Goal: Task Accomplishment & Management: Complete application form

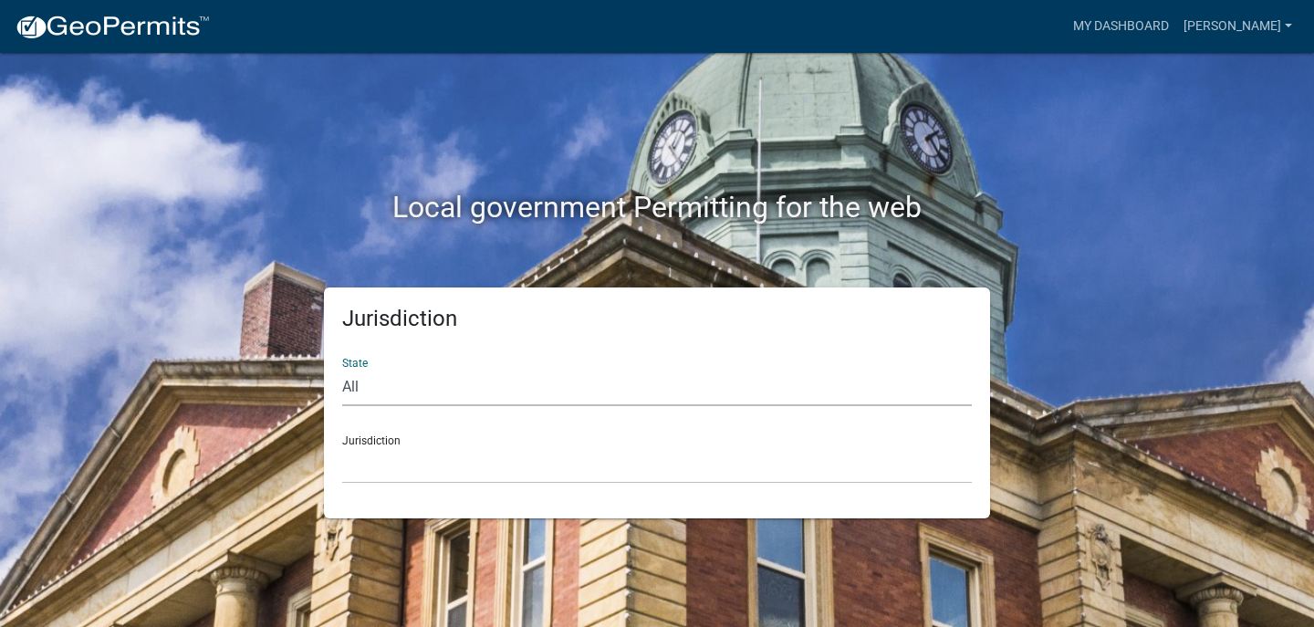
click at [369, 394] on select "All [US_STATE] [US_STATE] [US_STATE] [US_STATE] [US_STATE] [US_STATE] [US_STATE…" at bounding box center [656, 387] width 629 height 37
select select "[US_STATE]"
click at [342, 369] on select "All [US_STATE] [US_STATE] [US_STATE] [US_STATE] [US_STATE] [US_STATE] [US_STATE…" at bounding box center [656, 387] width 629 height 37
click at [382, 472] on select "City of [GEOGRAPHIC_DATA], [US_STATE] City of [GEOGRAPHIC_DATA], [US_STATE] Cit…" at bounding box center [656, 464] width 629 height 37
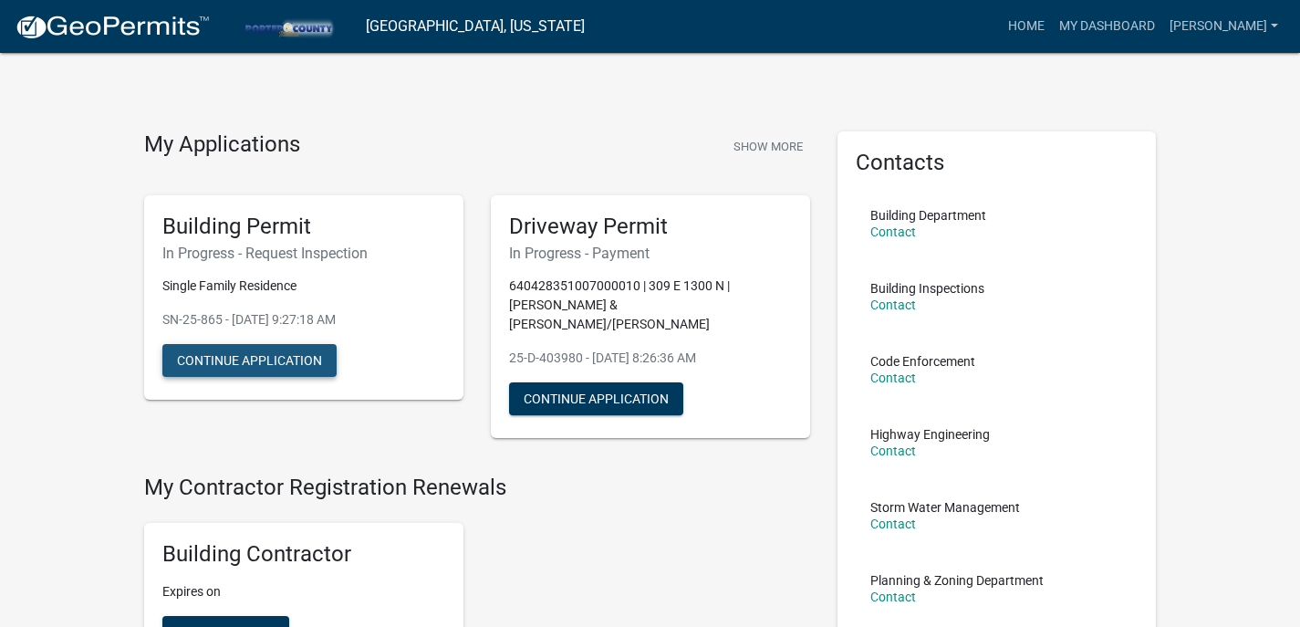
click at [280, 360] on button "Continue Application" at bounding box center [249, 360] width 174 height 33
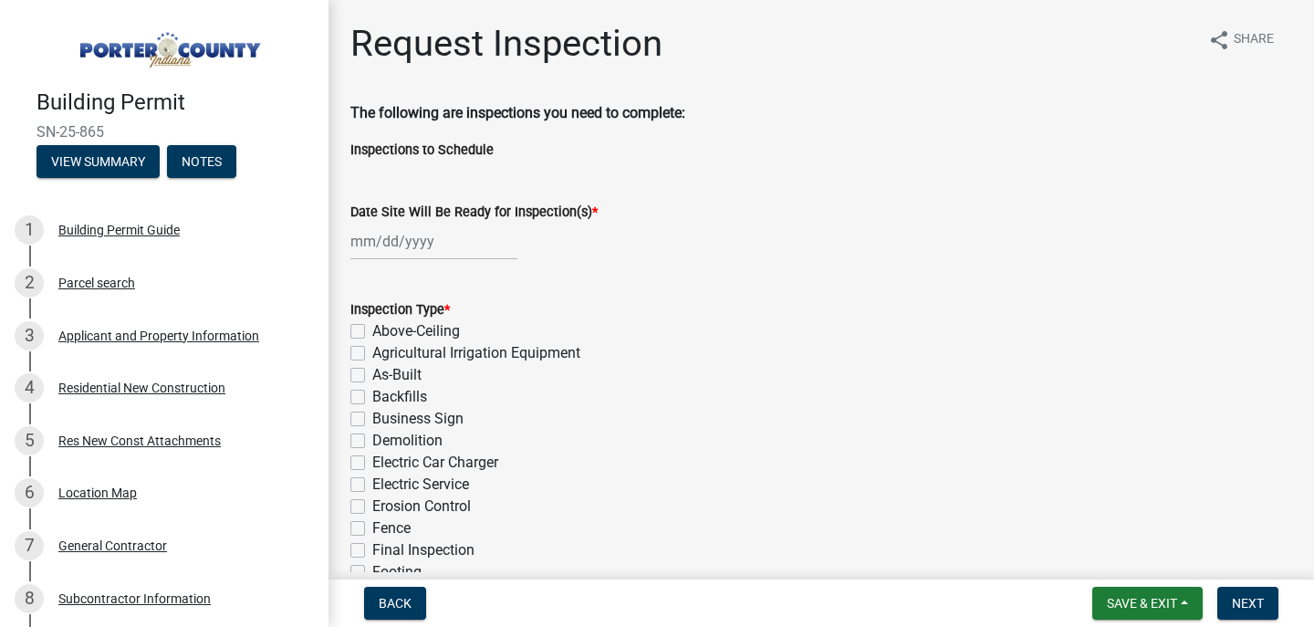
click at [372, 463] on label "Electric Car Charger" at bounding box center [435, 463] width 126 height 22
click at [372, 463] on input "Electric Car Charger" at bounding box center [378, 458] width 12 height 12
checkbox input "true"
checkbox input "false"
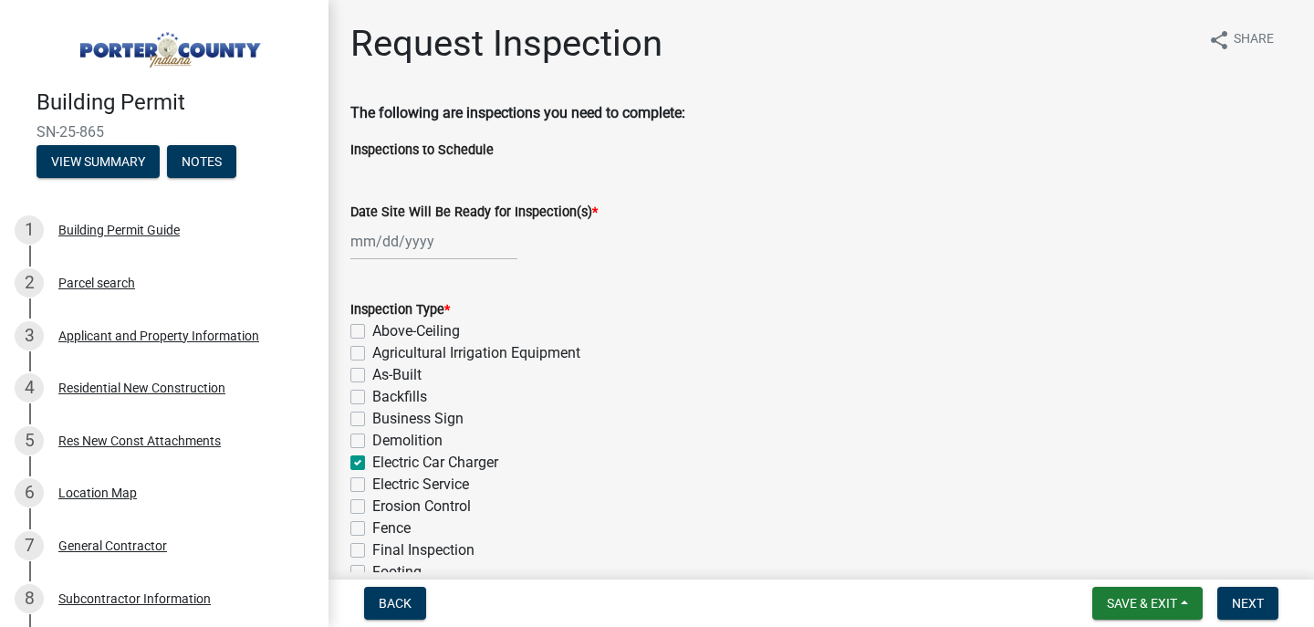
checkbox input "false"
checkbox input "true"
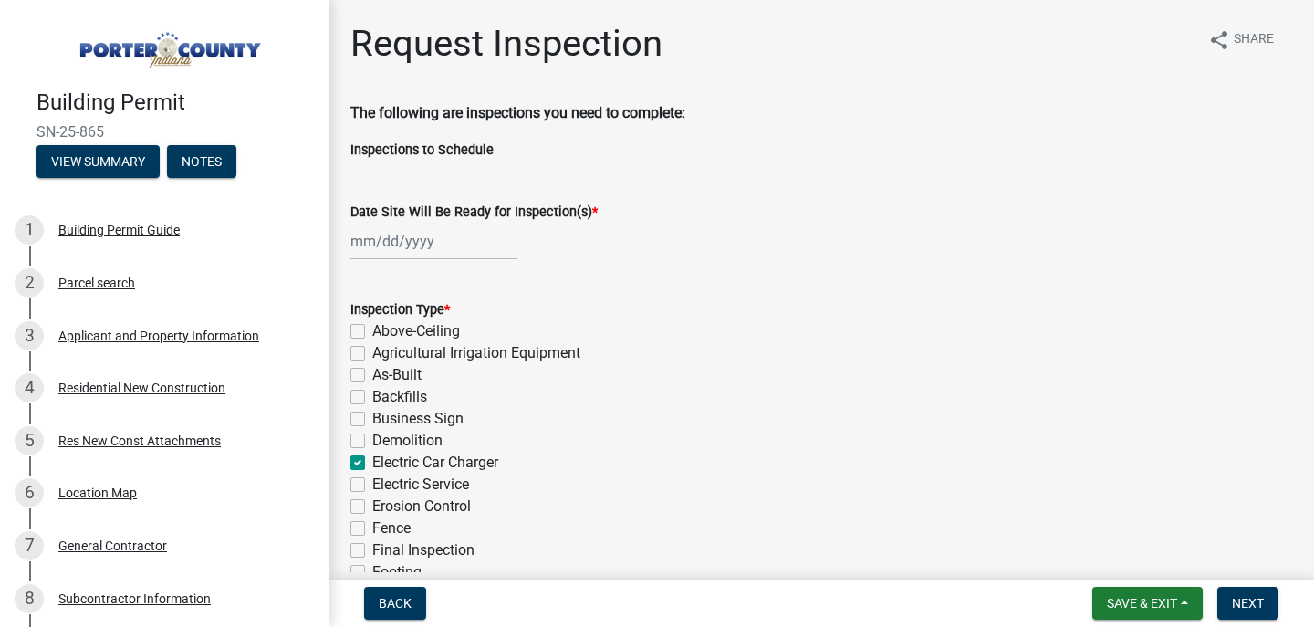
checkbox input "false"
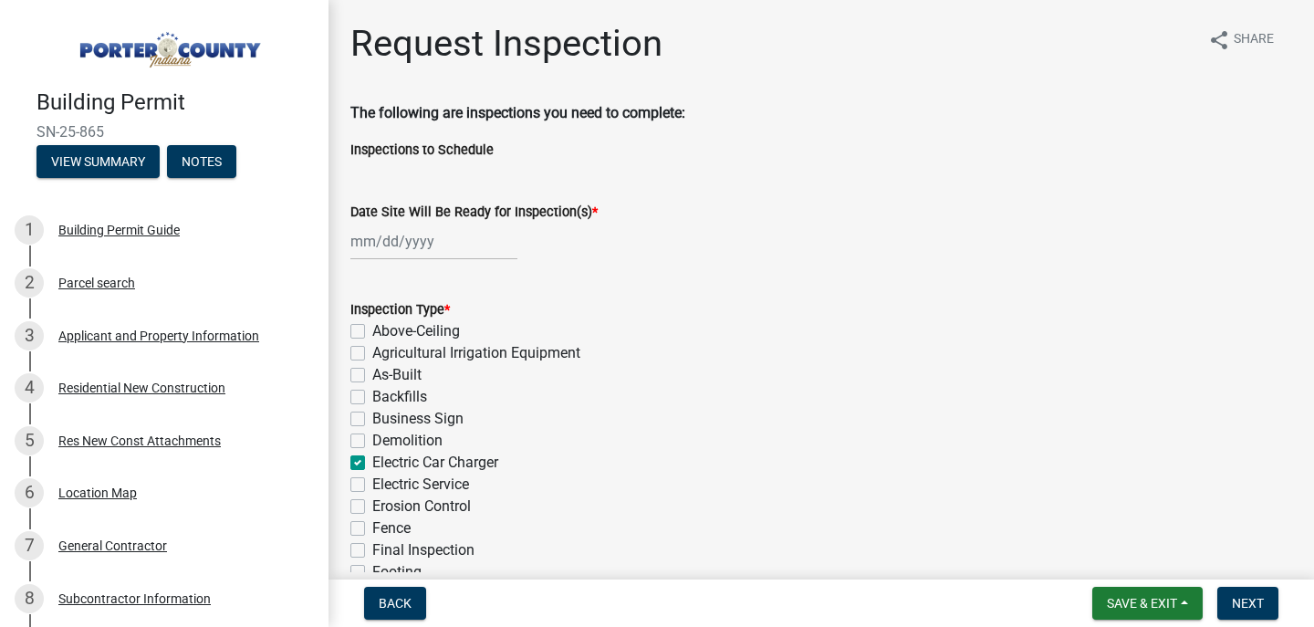
checkbox input "false"
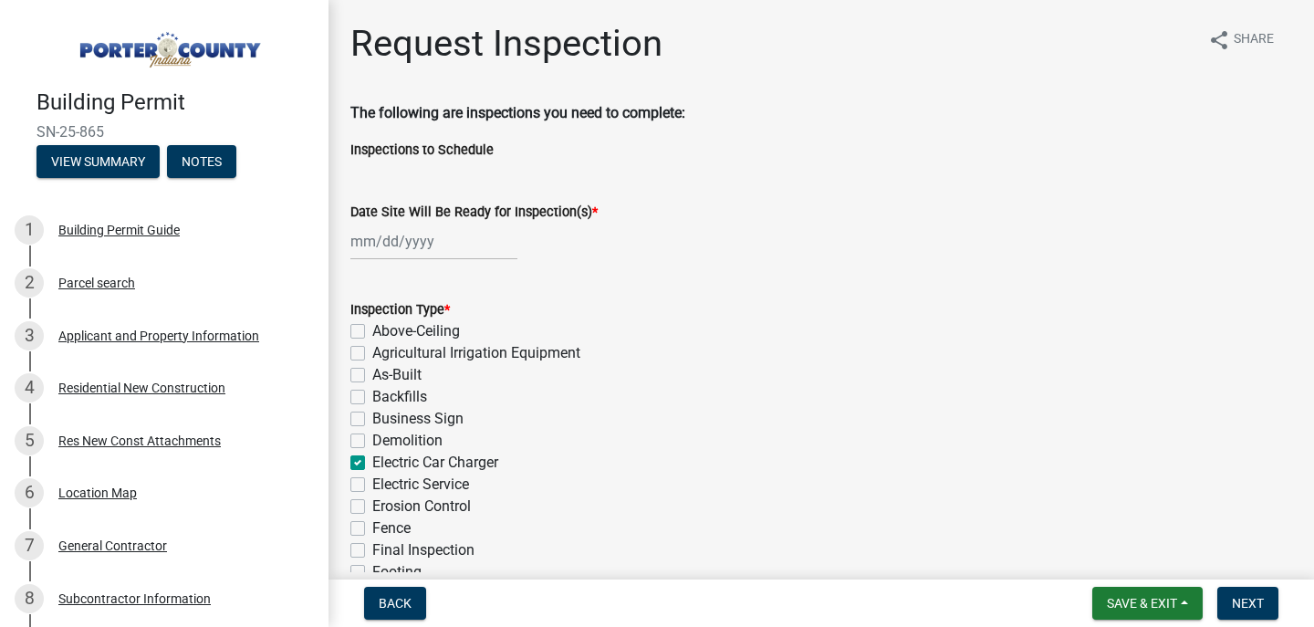
checkbox input "false"
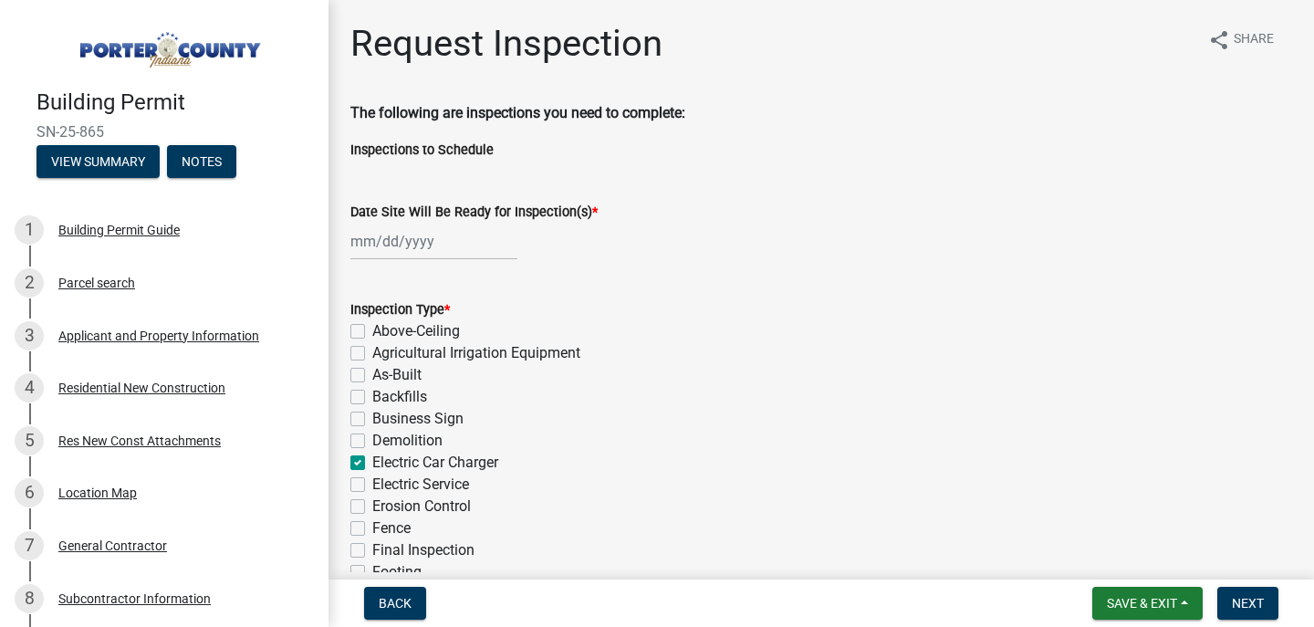
checkbox input "false"
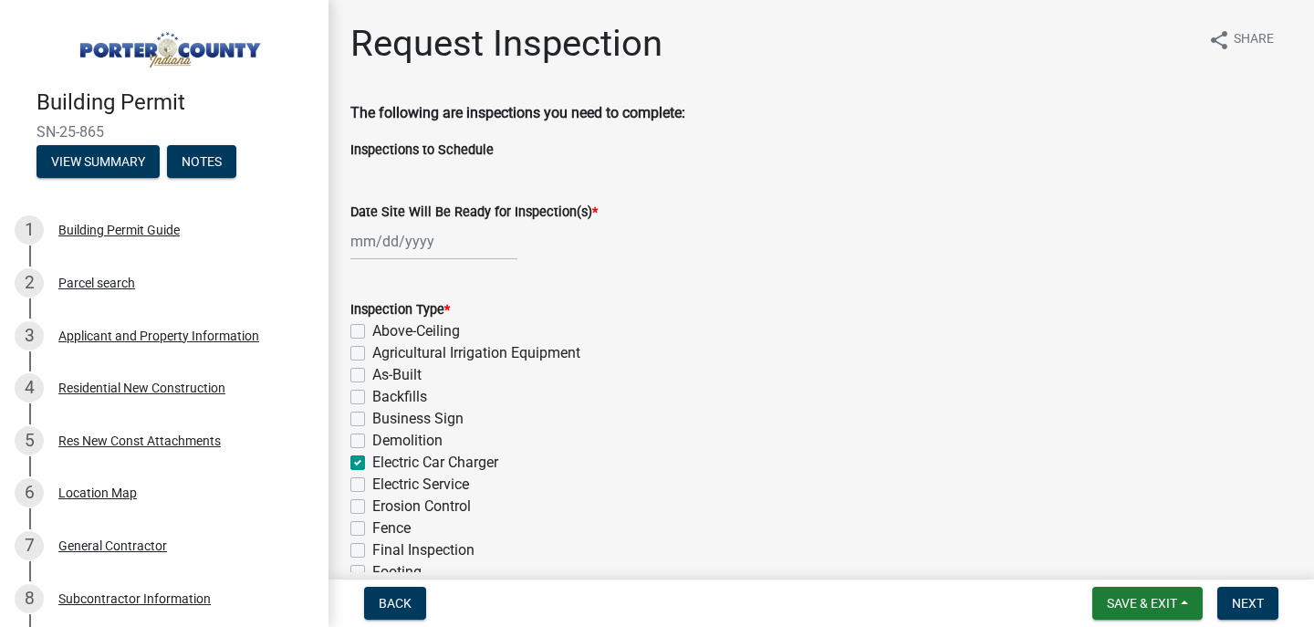
checkbox input "false"
click at [372, 463] on label "Electric Car Charger" at bounding box center [435, 463] width 126 height 22
click at [372, 463] on input "Electric Car Charger" at bounding box center [378, 458] width 12 height 12
checkbox input "false"
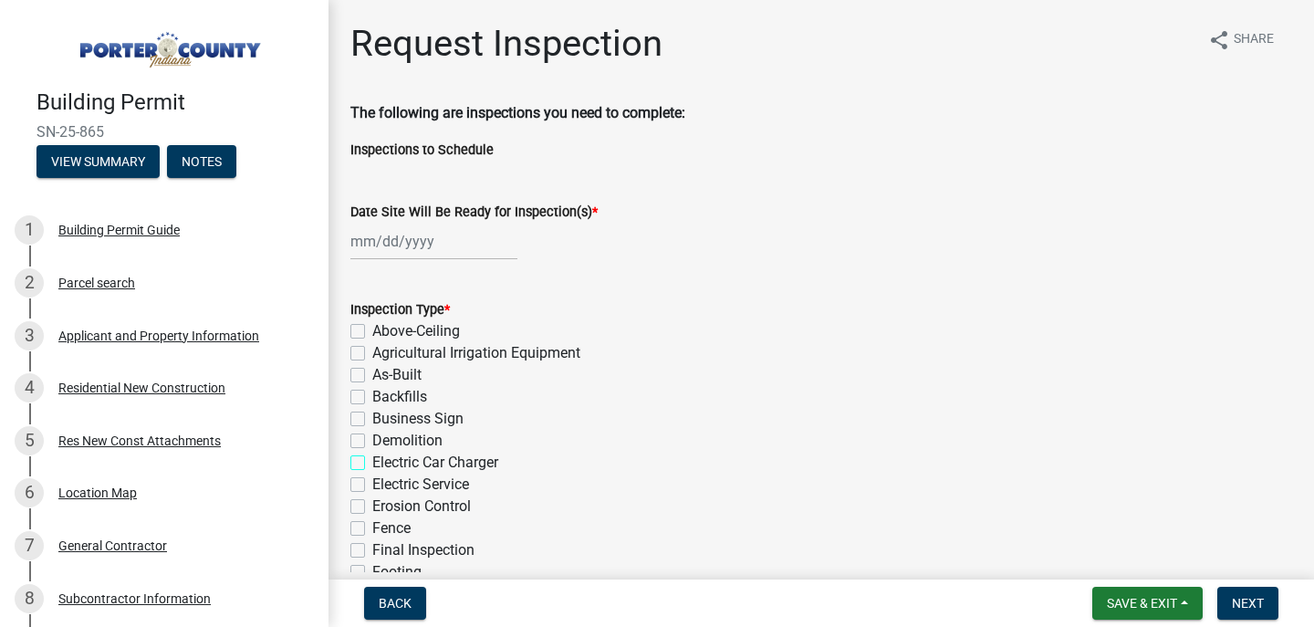
checkbox input "false"
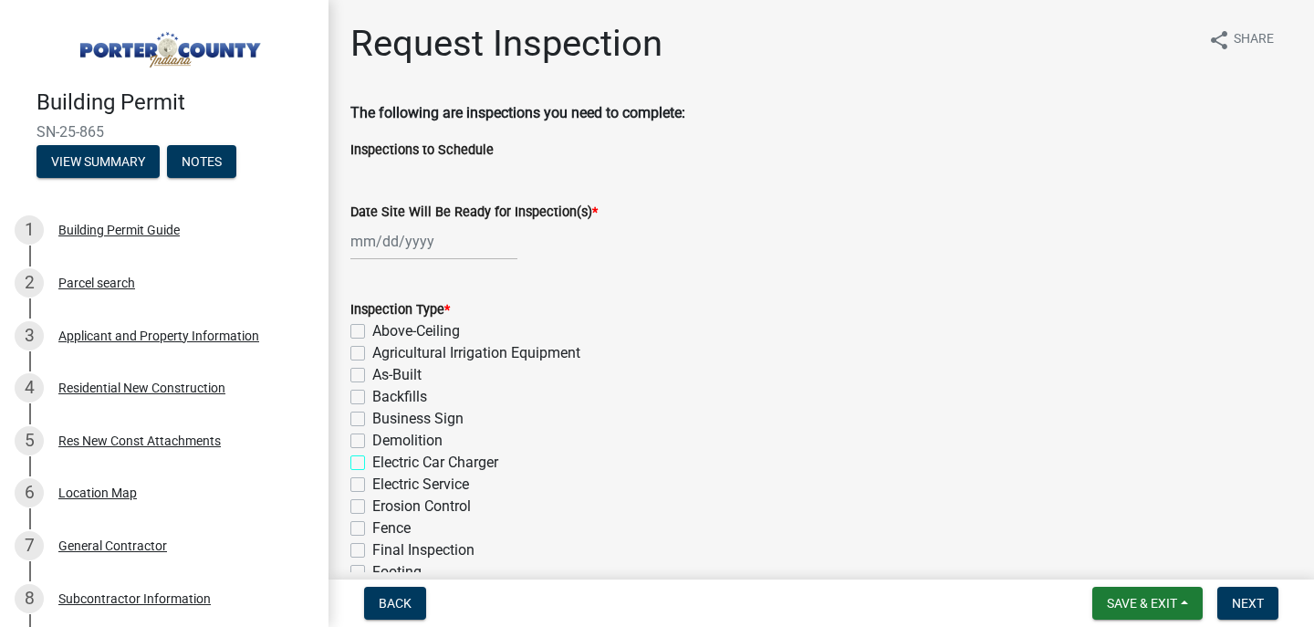
checkbox input "false"
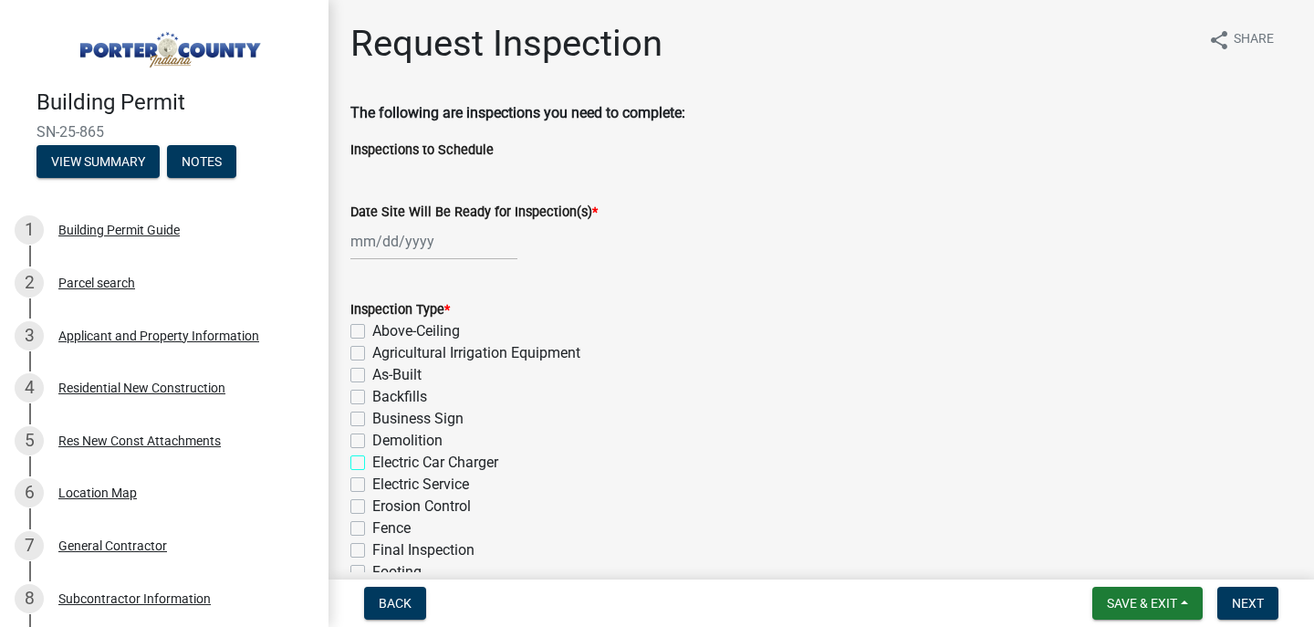
checkbox input "false"
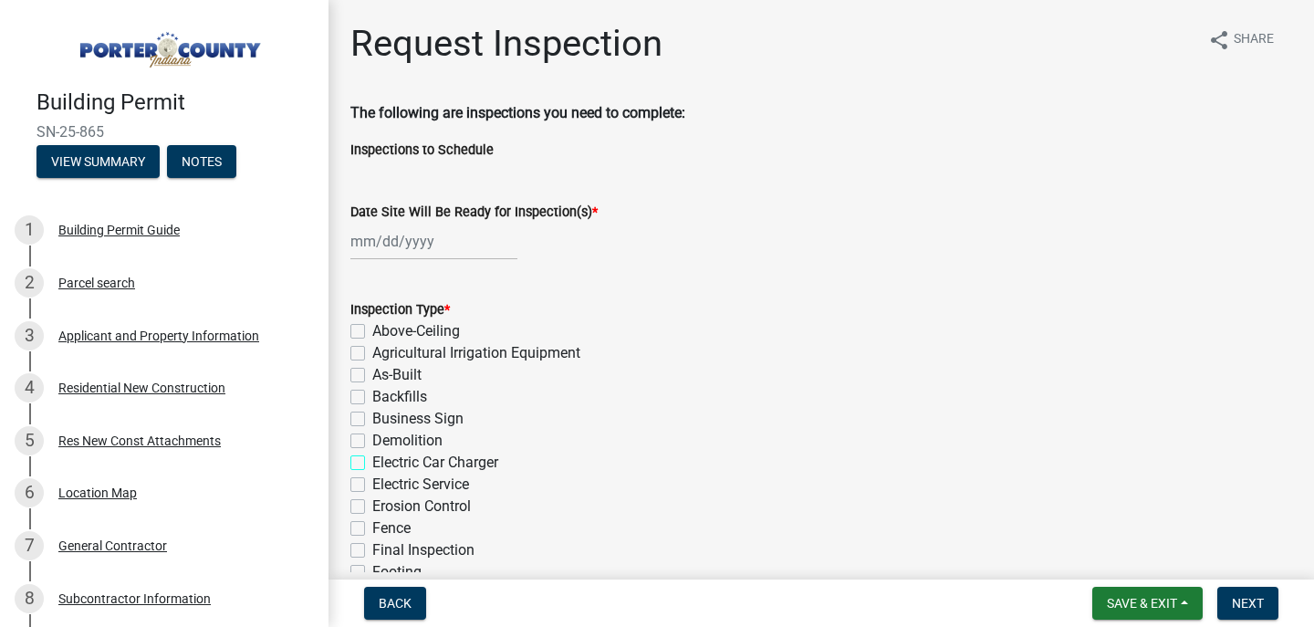
checkbox input "false"
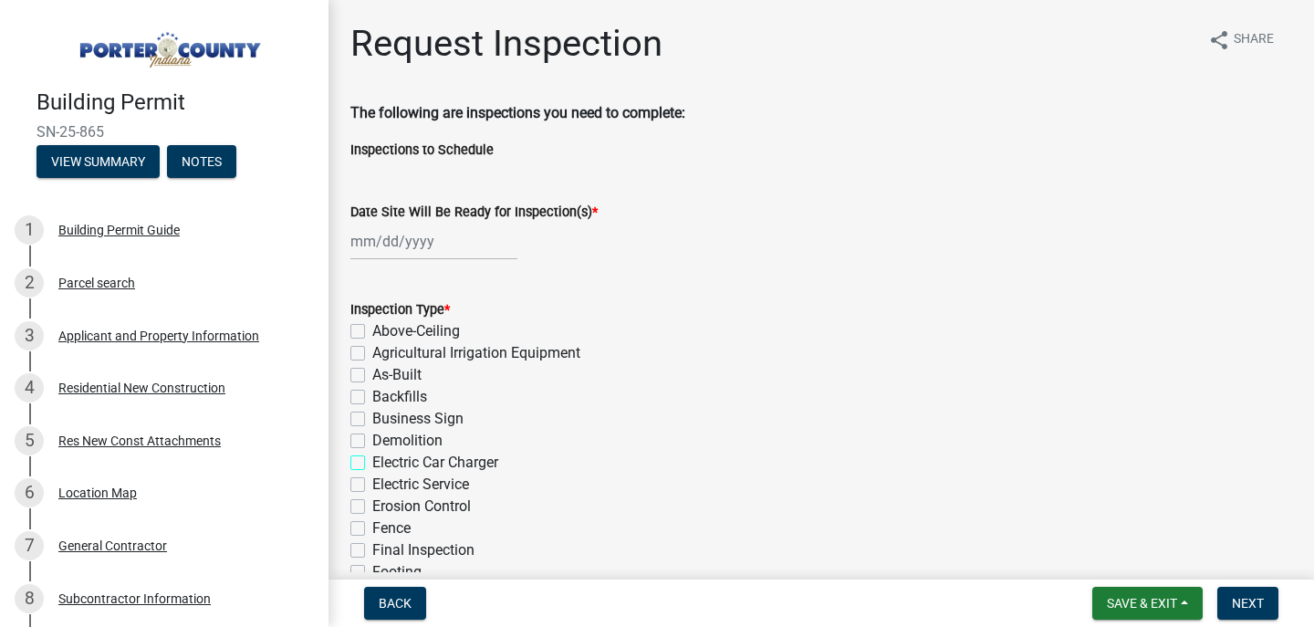
checkbox input "false"
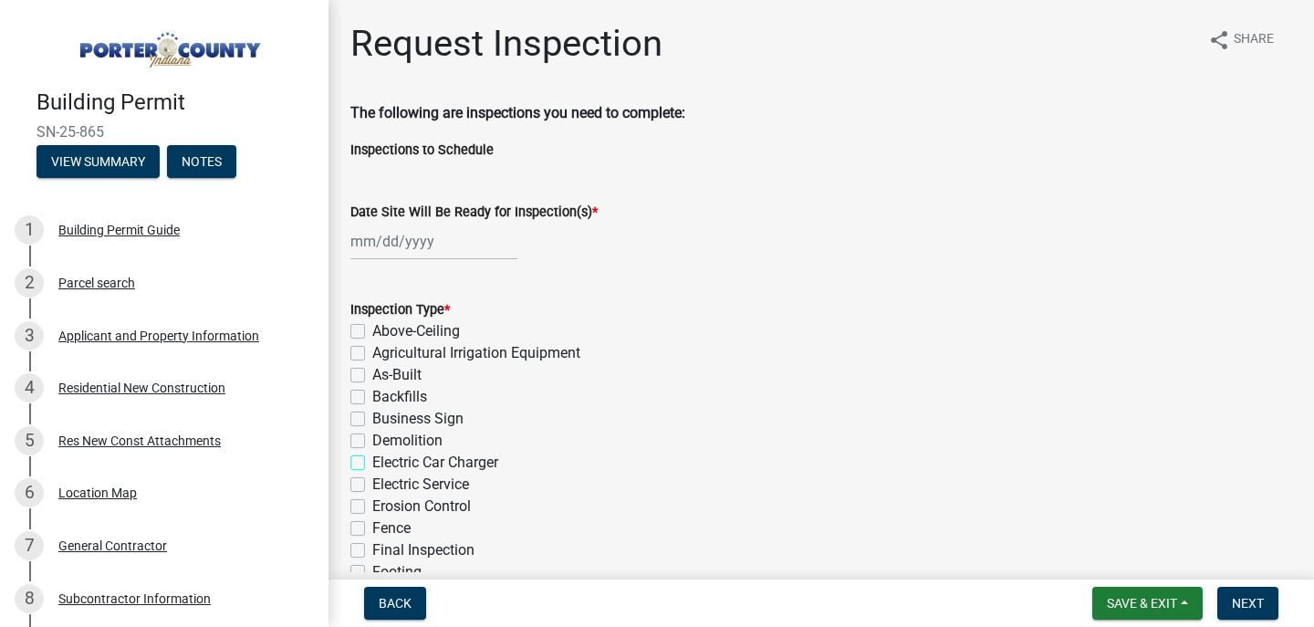
checkbox input "false"
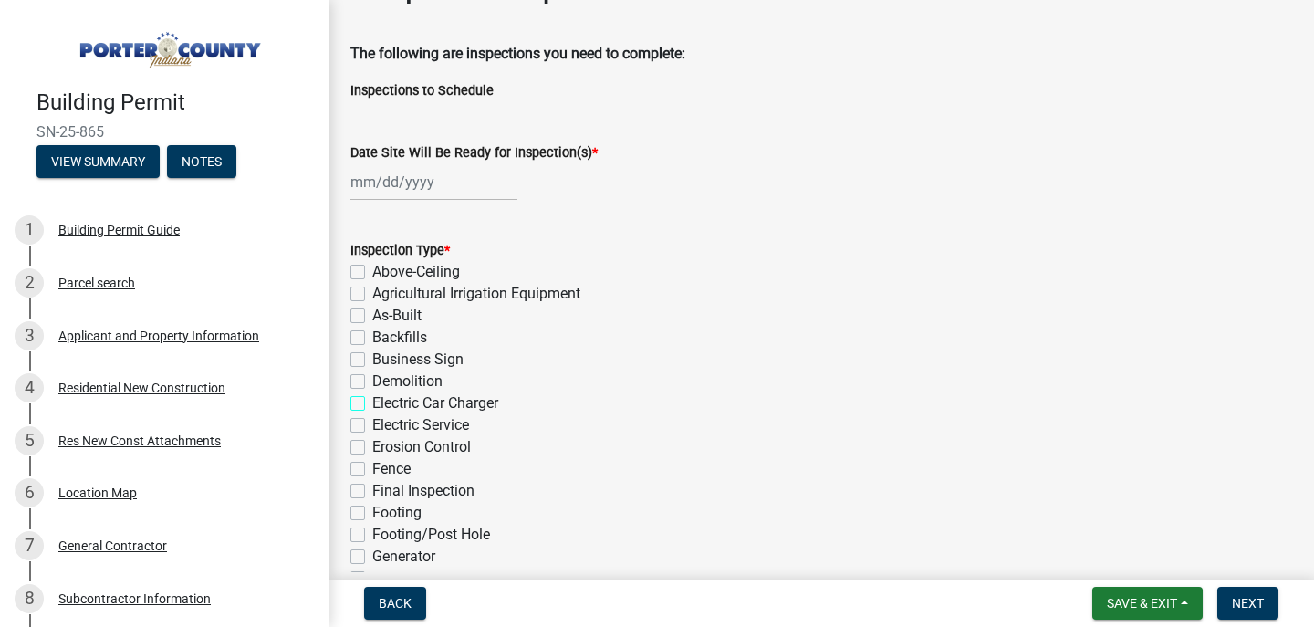
scroll to position [91, 0]
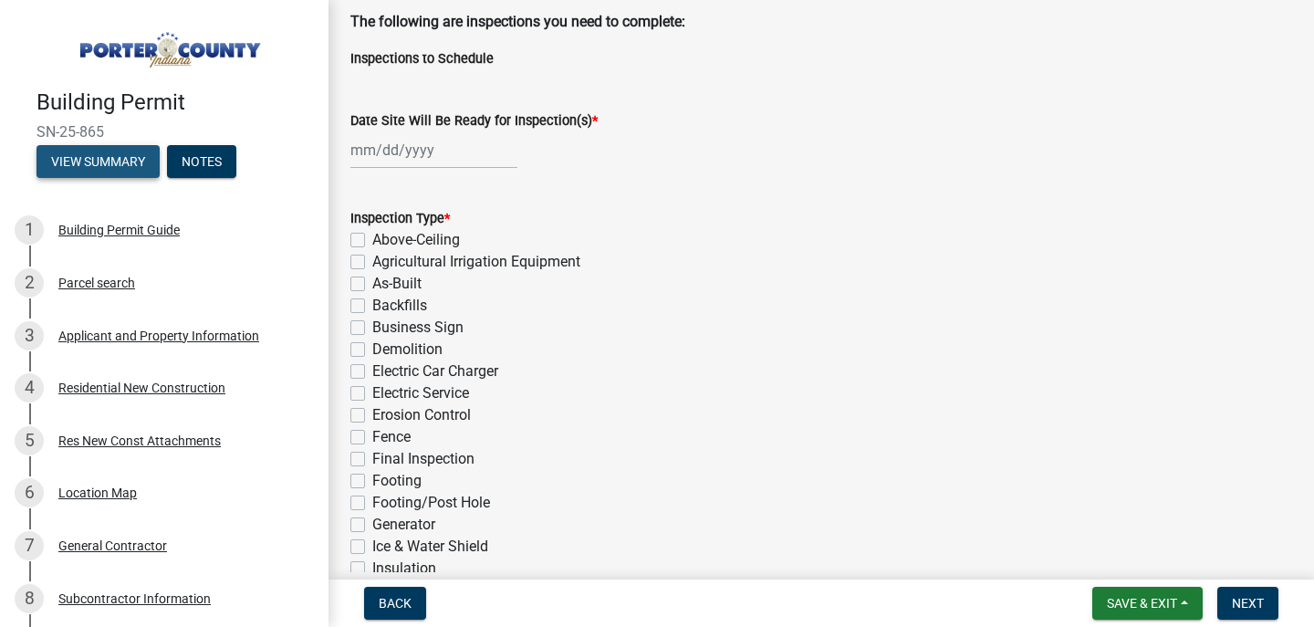
click at [103, 159] on button "View Summary" at bounding box center [97, 161] width 123 height 33
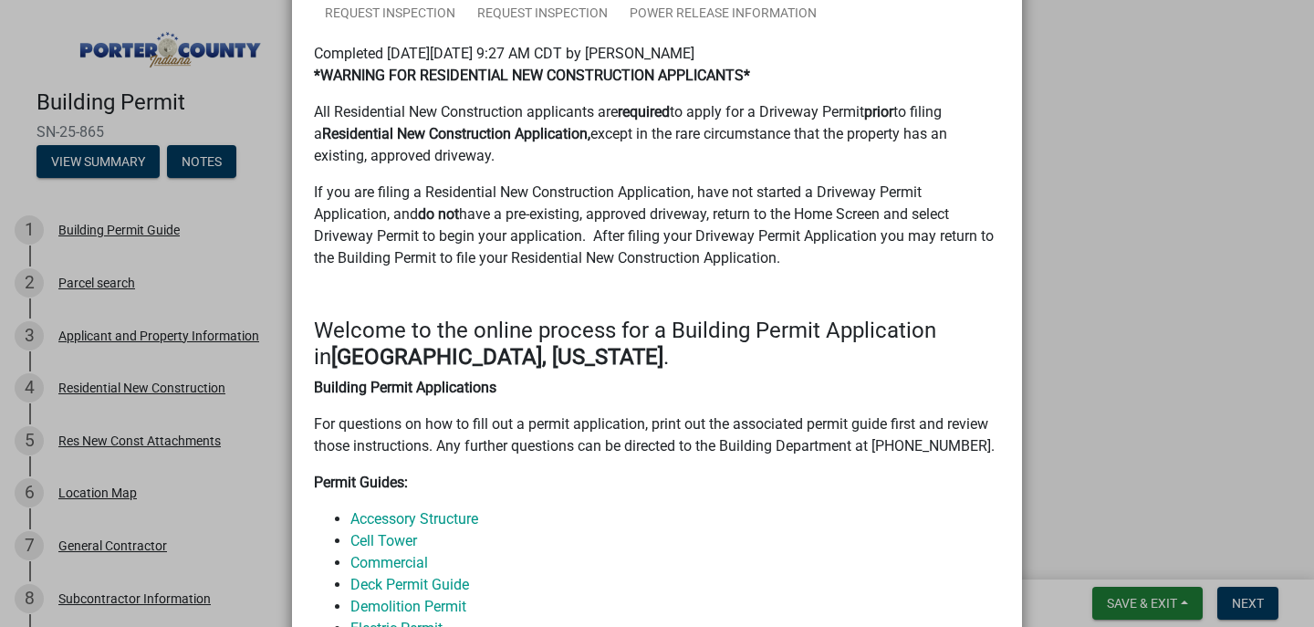
scroll to position [0, 0]
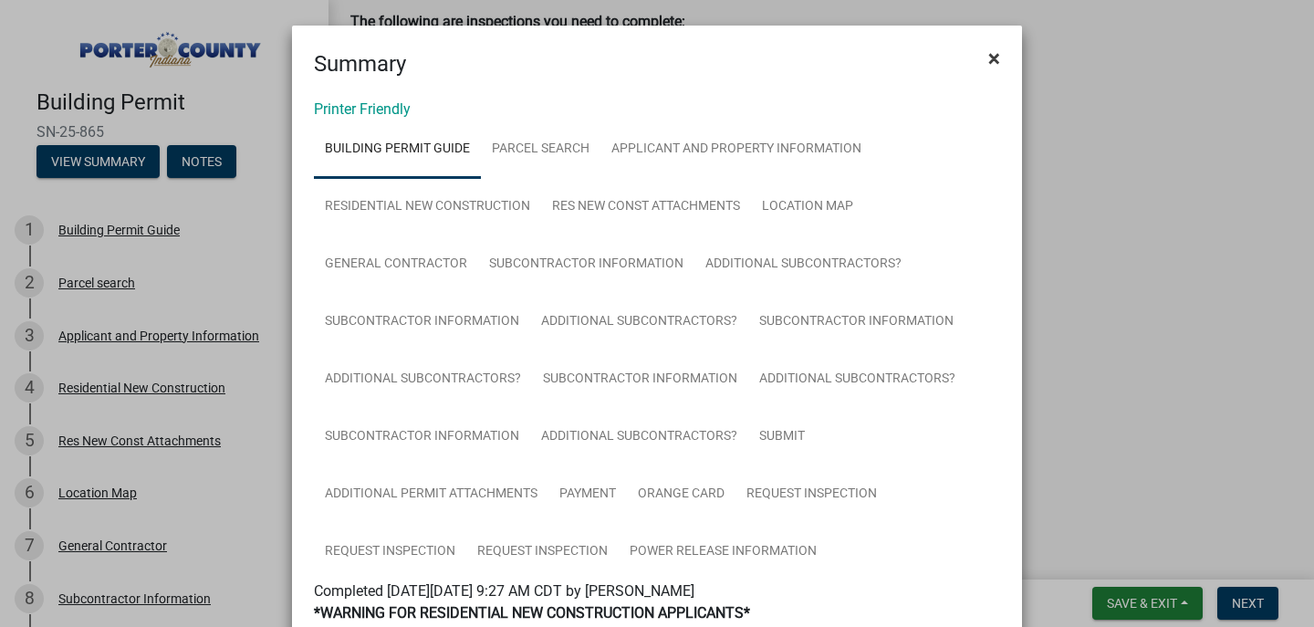
click at [988, 56] on span "×" at bounding box center [994, 59] width 12 height 26
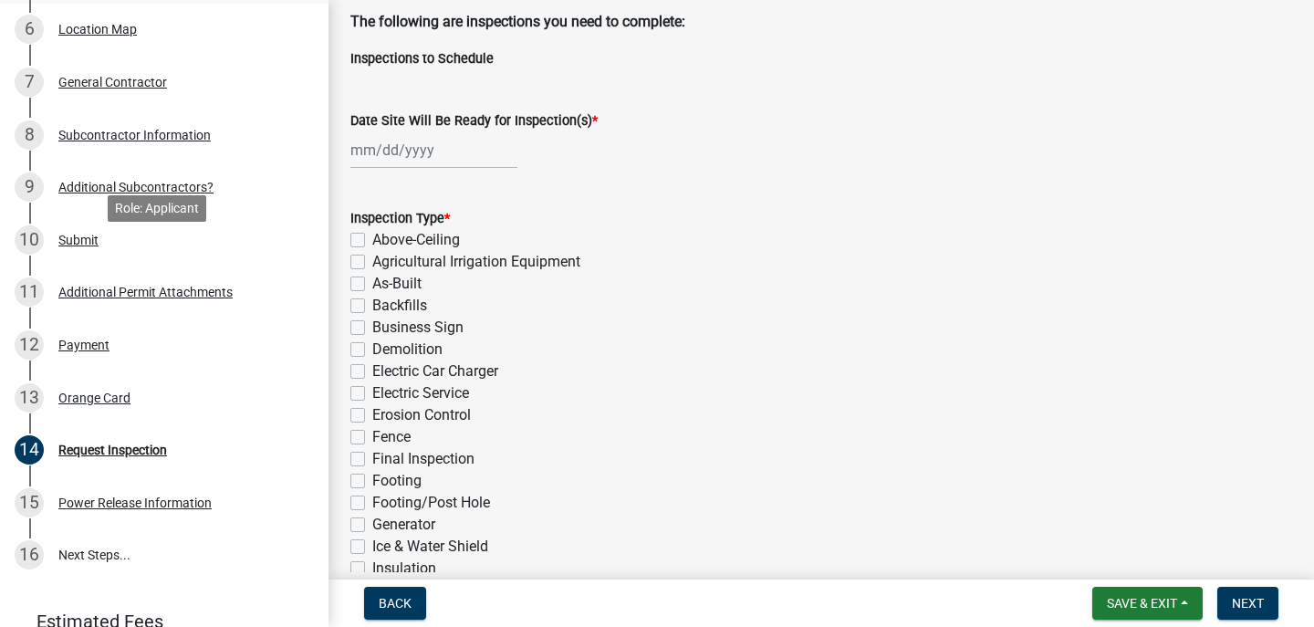
scroll to position [547, 0]
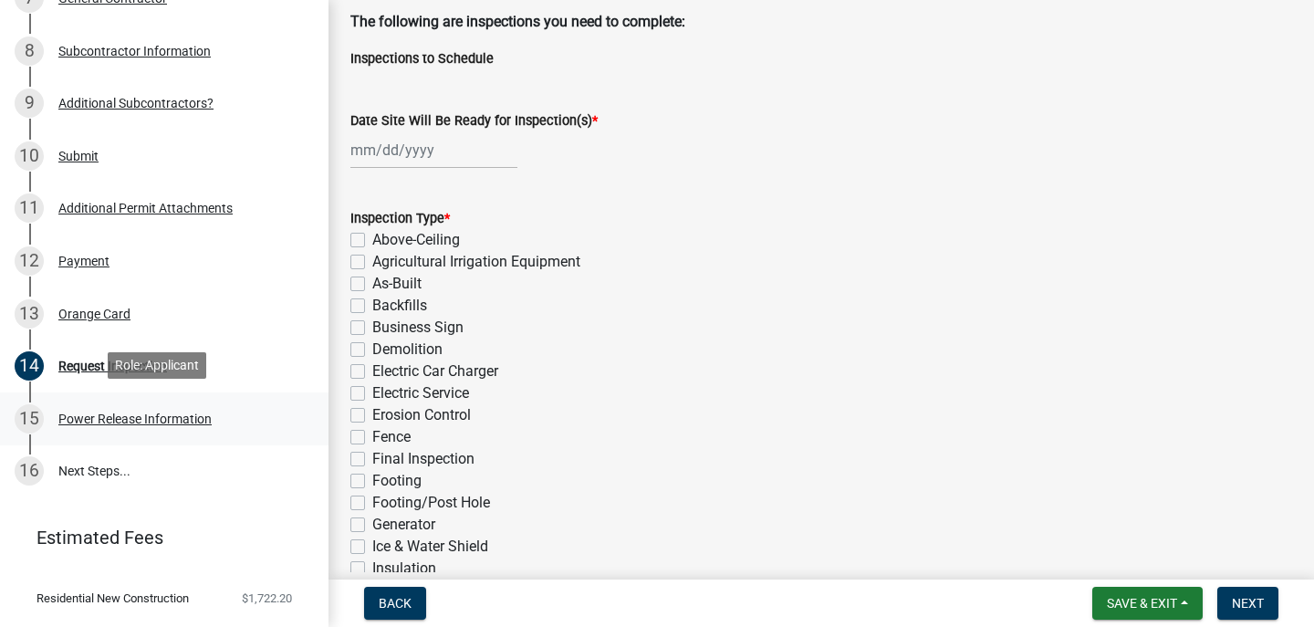
click at [159, 421] on div "Power Release Information" at bounding box center [134, 418] width 153 height 13
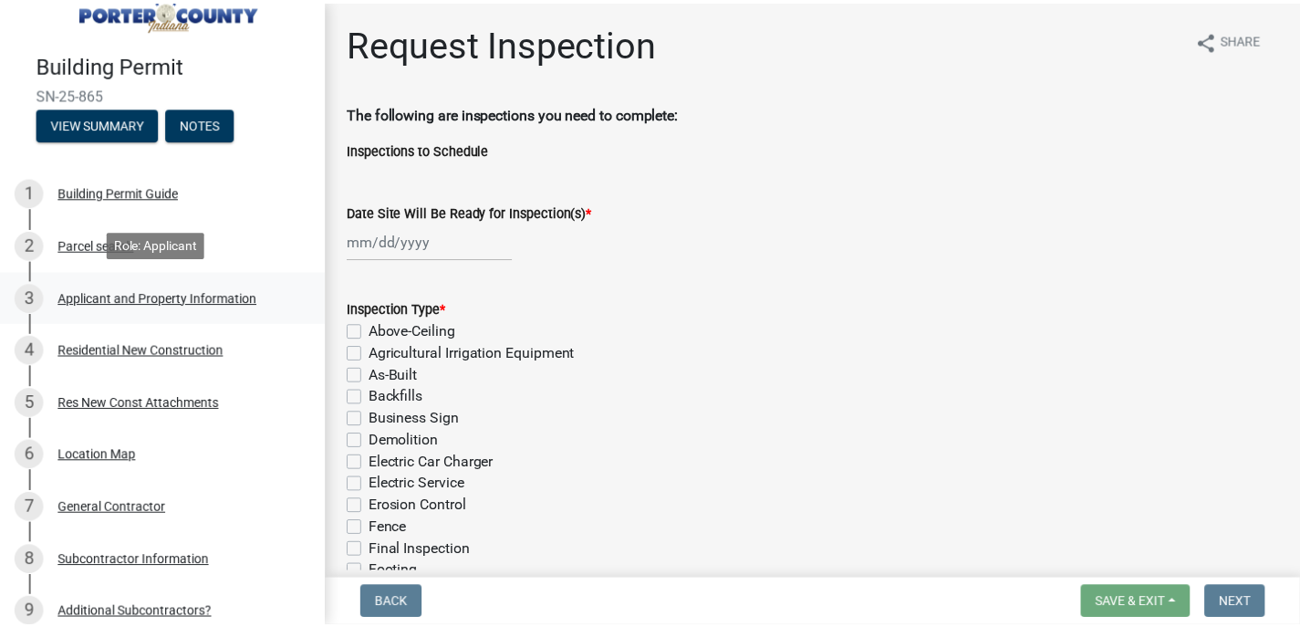
scroll to position [0, 0]
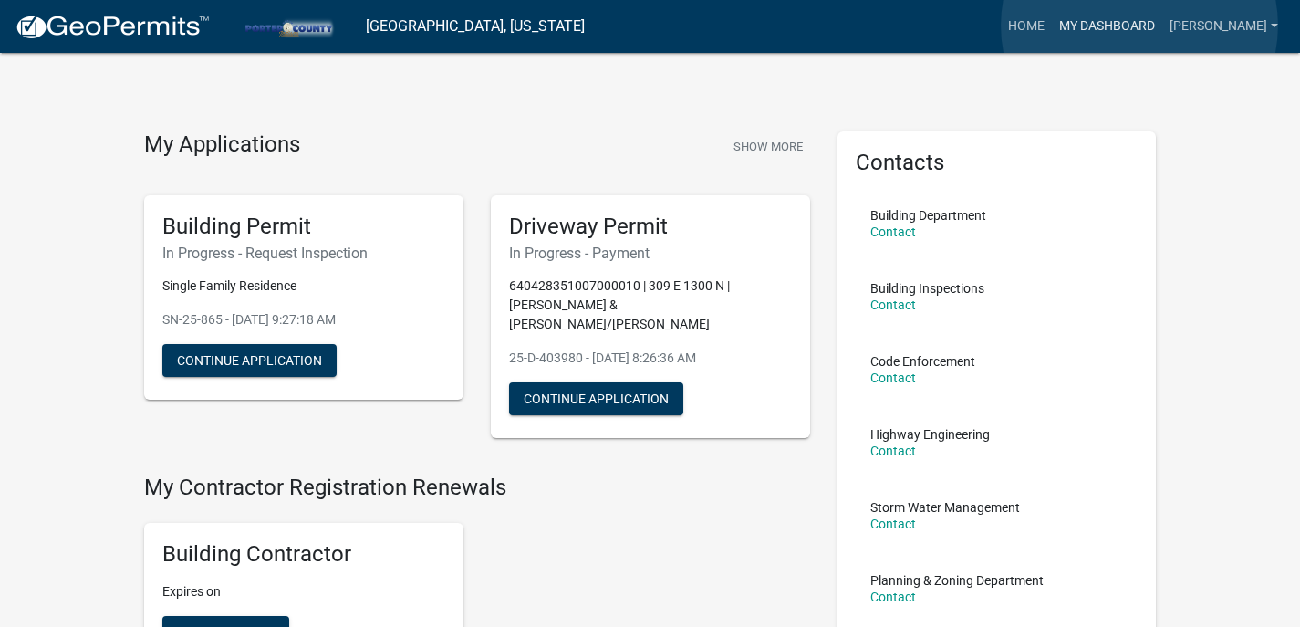
click at [1139, 26] on link "My Dashboard" at bounding box center [1107, 26] width 110 height 35
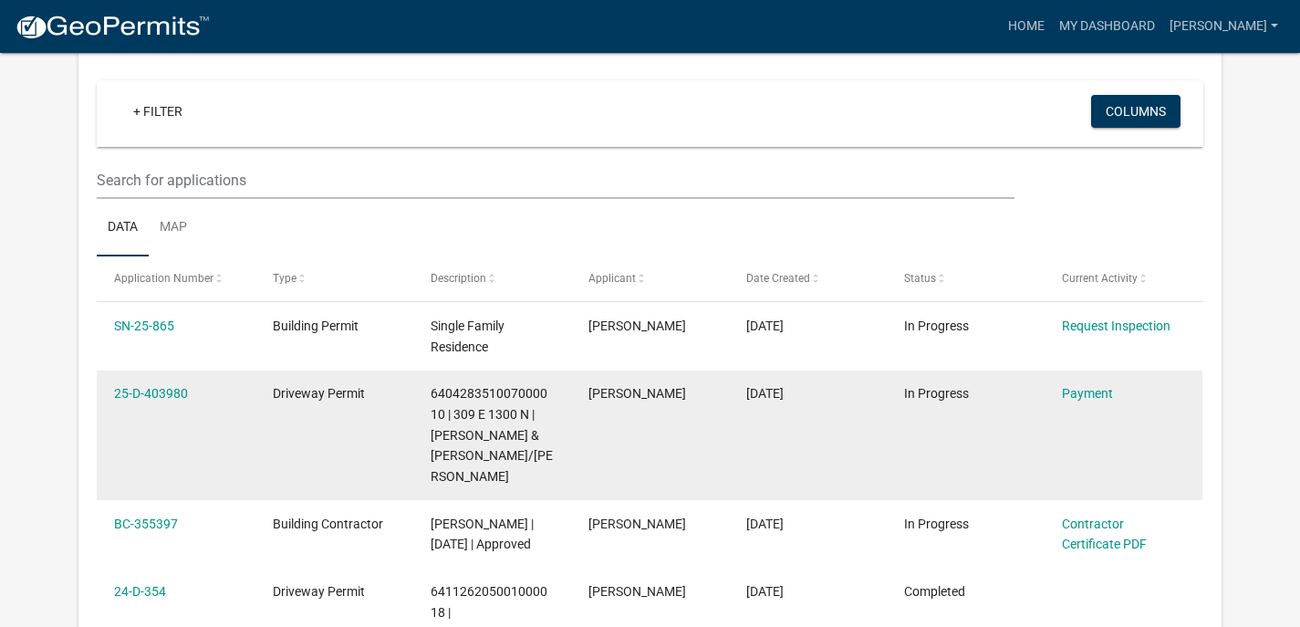
scroll to position [182, 0]
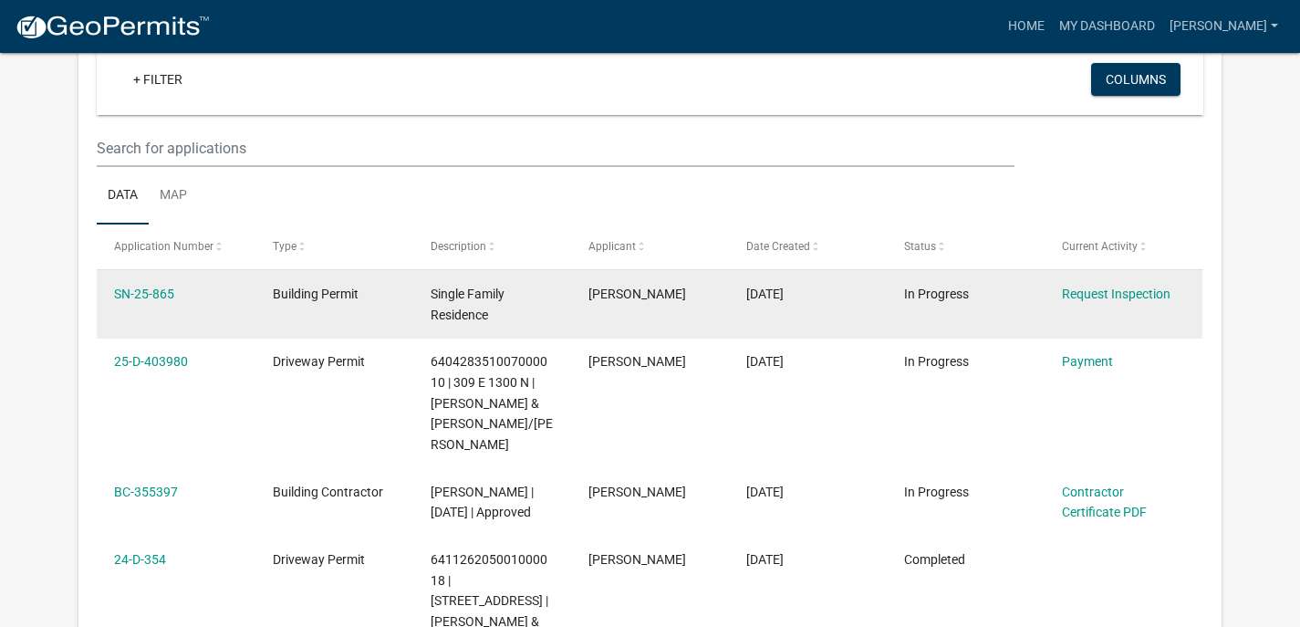
click at [162, 304] on div "SN-25-865" at bounding box center [175, 294] width 123 height 21
click at [159, 290] on link "SN-25-865" at bounding box center [144, 293] width 60 height 15
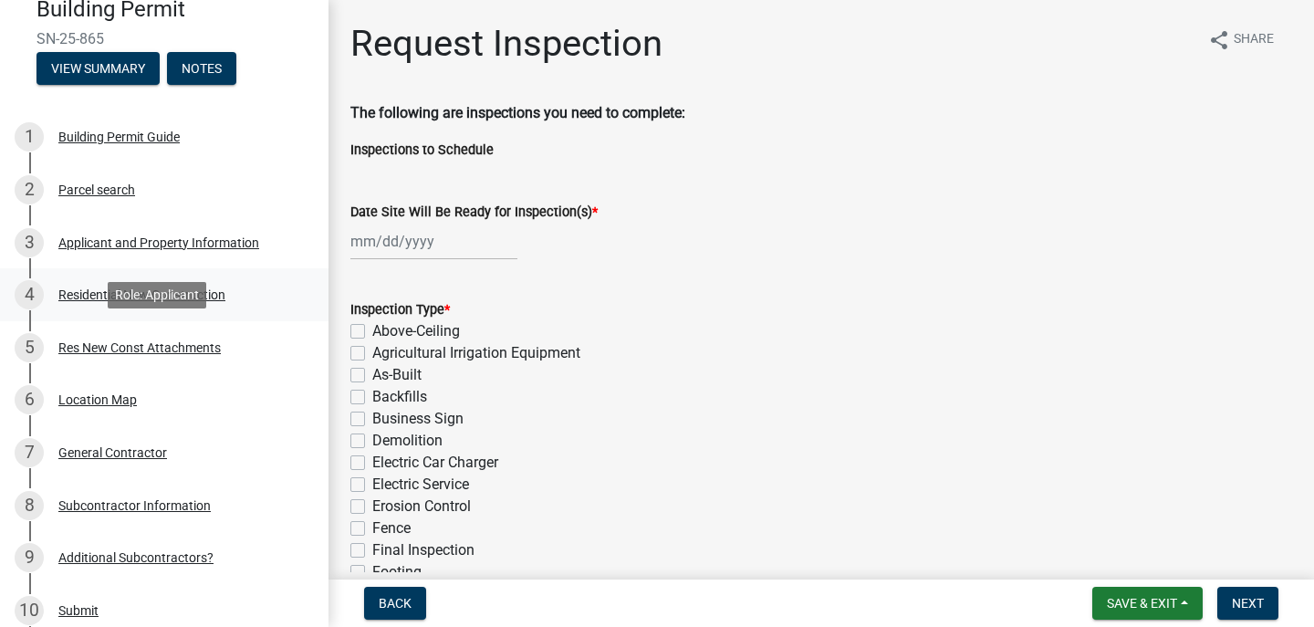
scroll to position [585, 0]
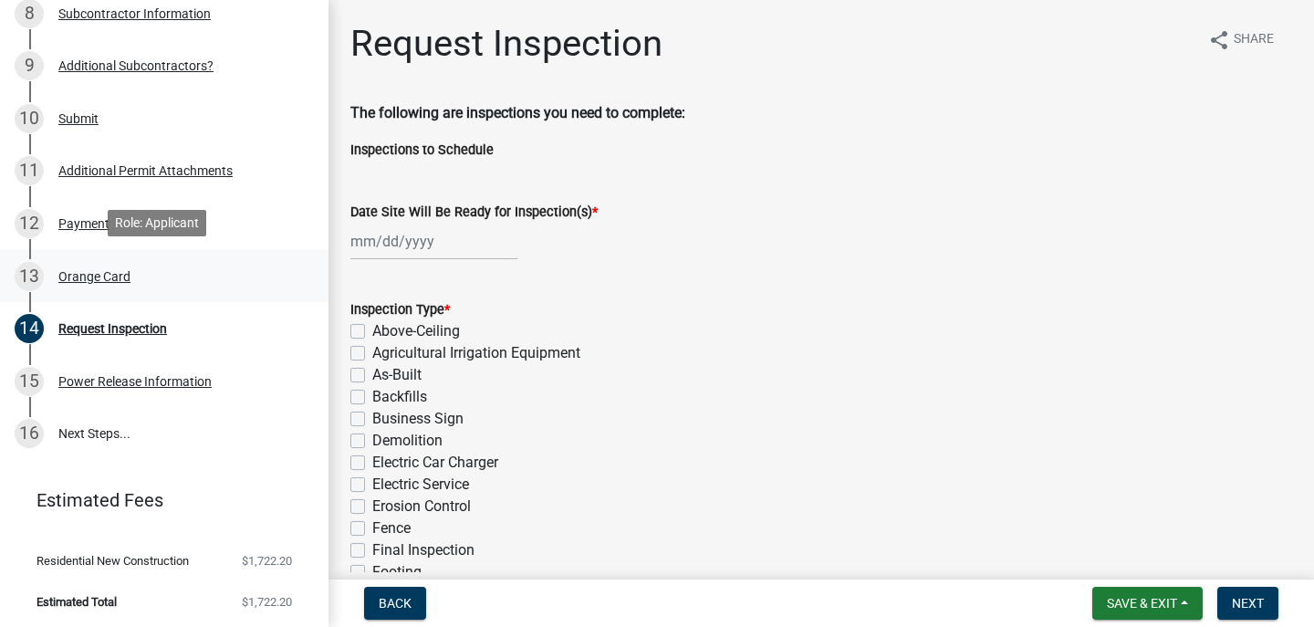
click at [92, 270] on div "Orange Card" at bounding box center [94, 276] width 72 height 13
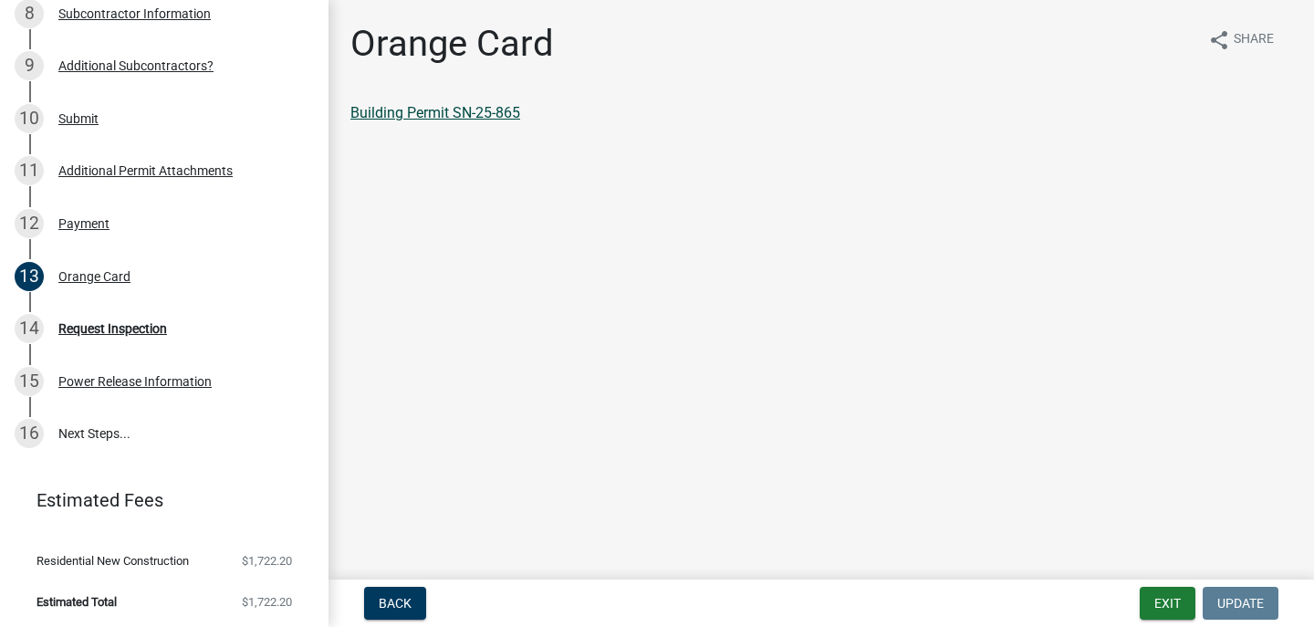
click at [414, 109] on link "Building Permit SN-25-865" at bounding box center [435, 112] width 170 height 17
